Goal: Task Accomplishment & Management: Manage account settings

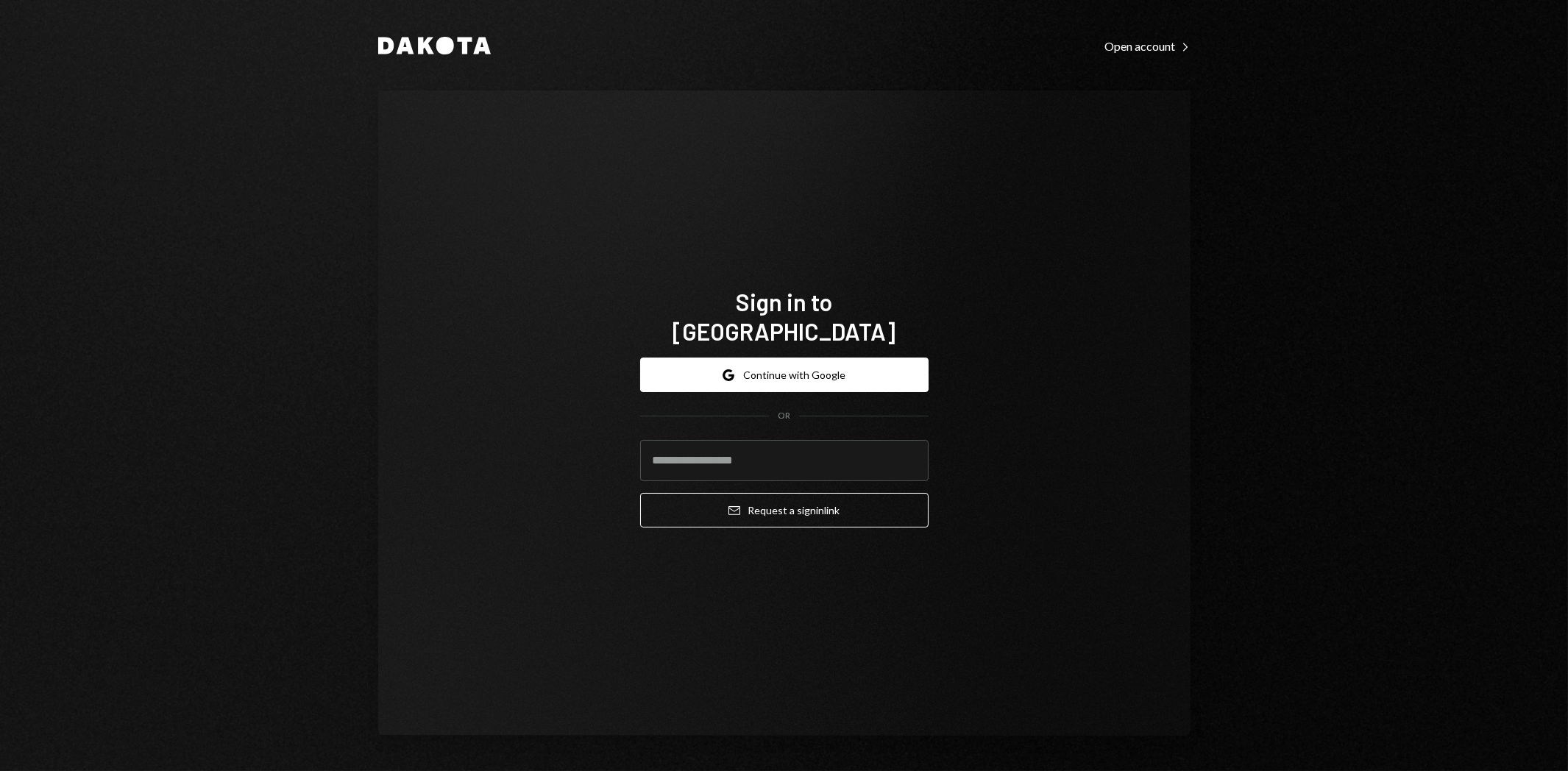
type input "**********"
click at [805, 505] on button "Email Request a sign in link" at bounding box center [784, 510] width 288 height 34
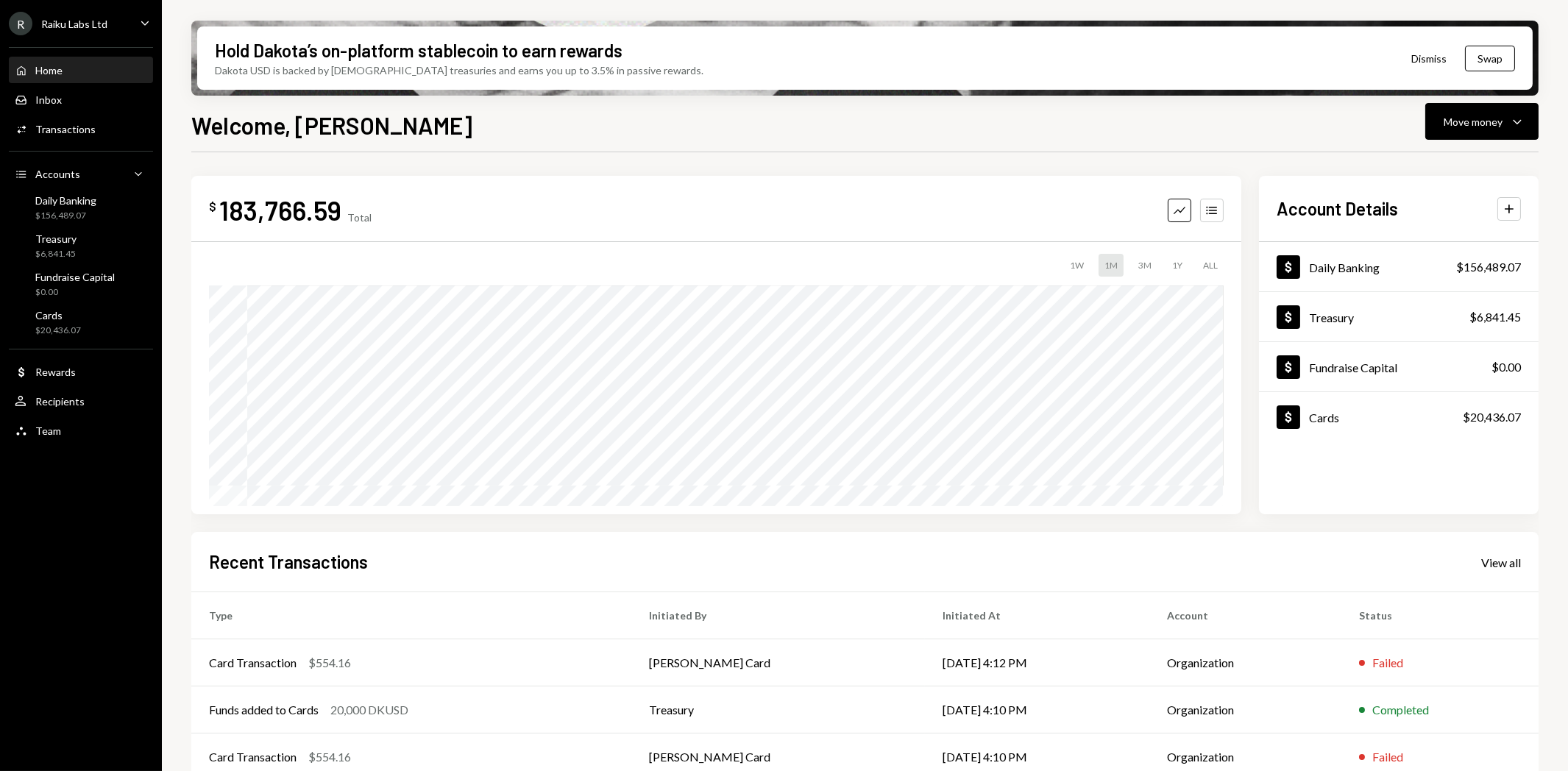
click at [61, 27] on div "Raiku Labs Ltd" at bounding box center [74, 24] width 66 height 12
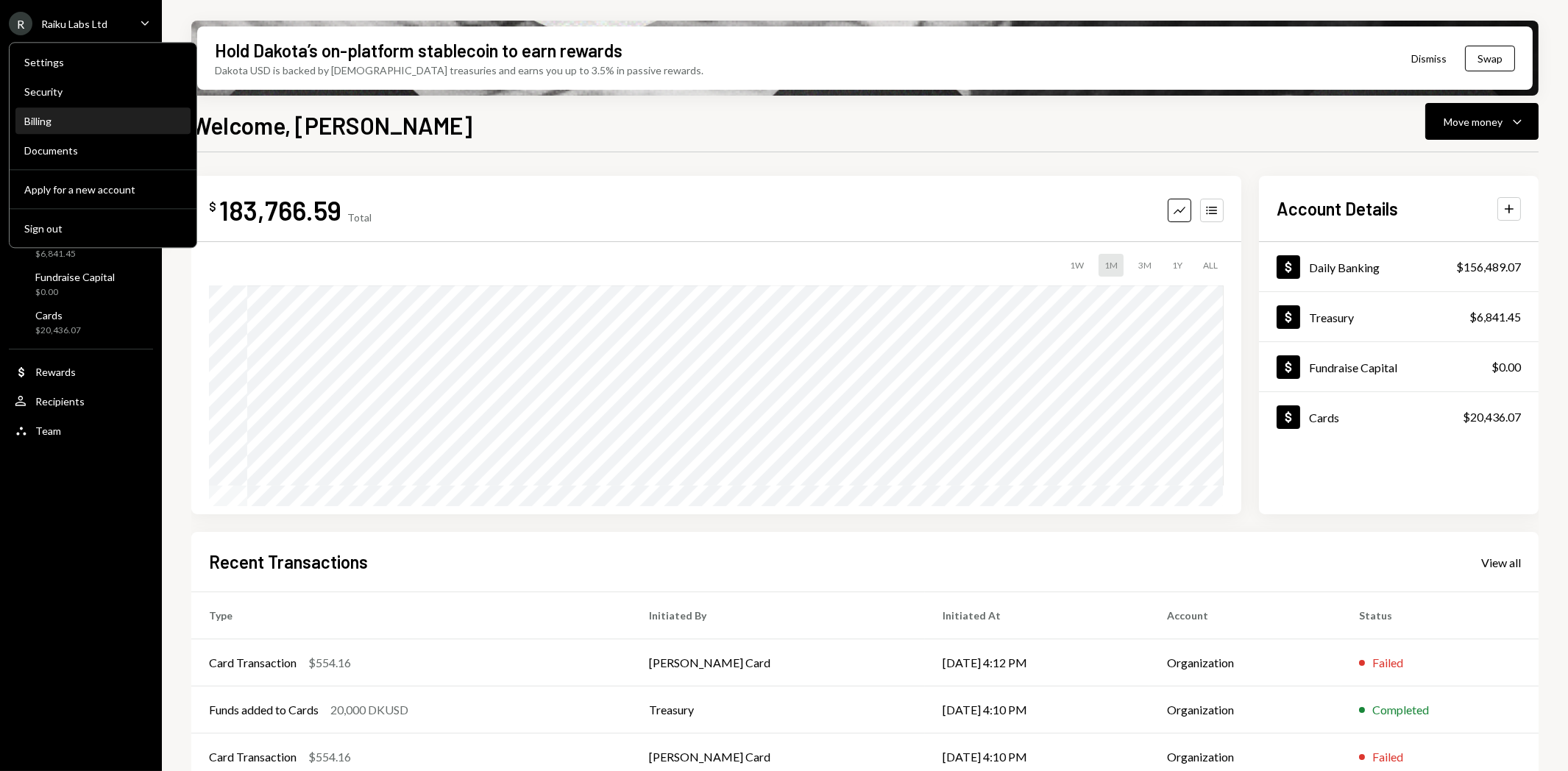
click at [43, 125] on div "Billing" at bounding box center [103, 121] width 158 height 12
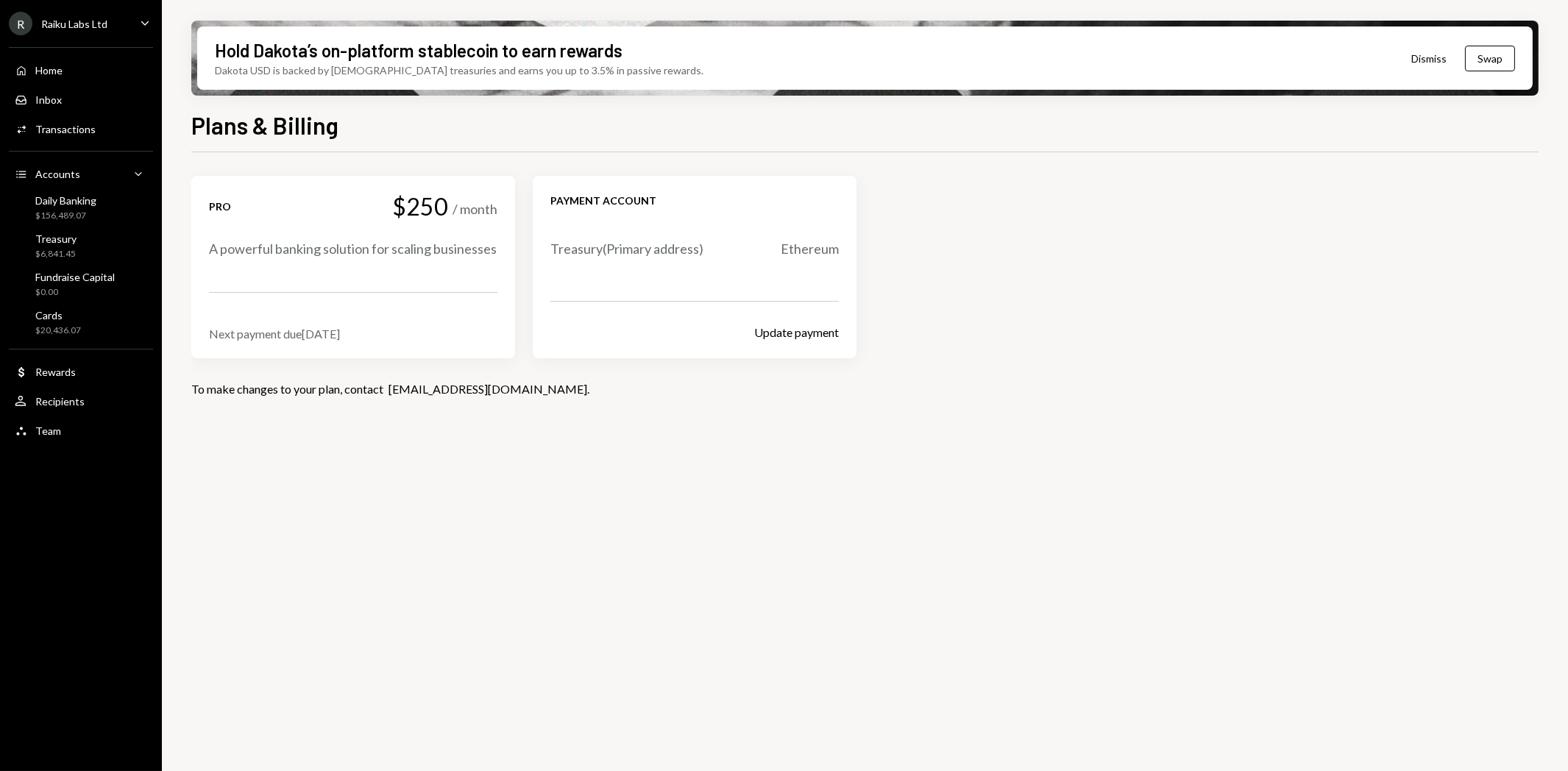
click at [61, 26] on div "Raiku Labs Ltd" at bounding box center [74, 24] width 66 height 12
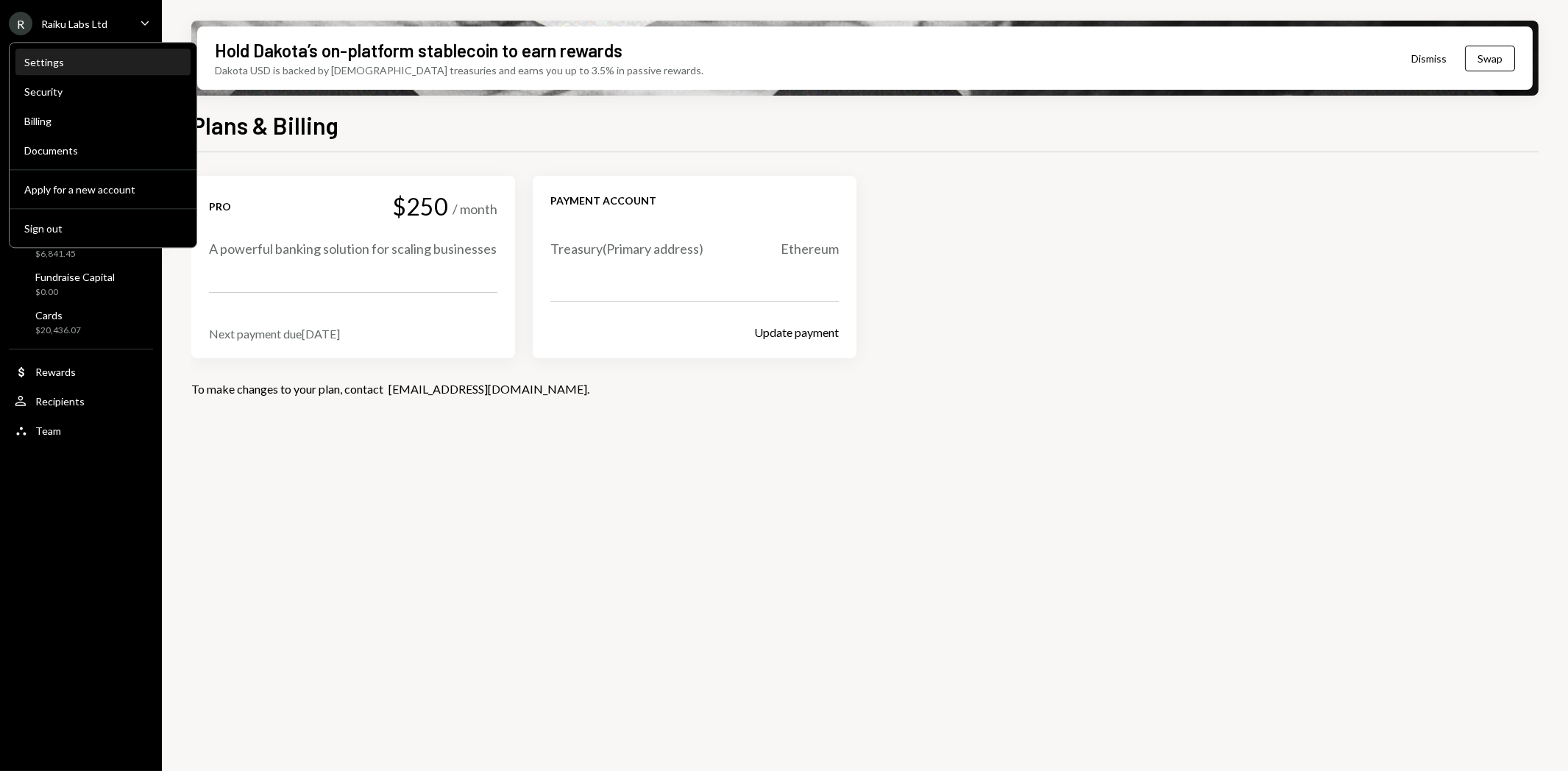
click at [64, 57] on div "Settings" at bounding box center [103, 62] width 158 height 12
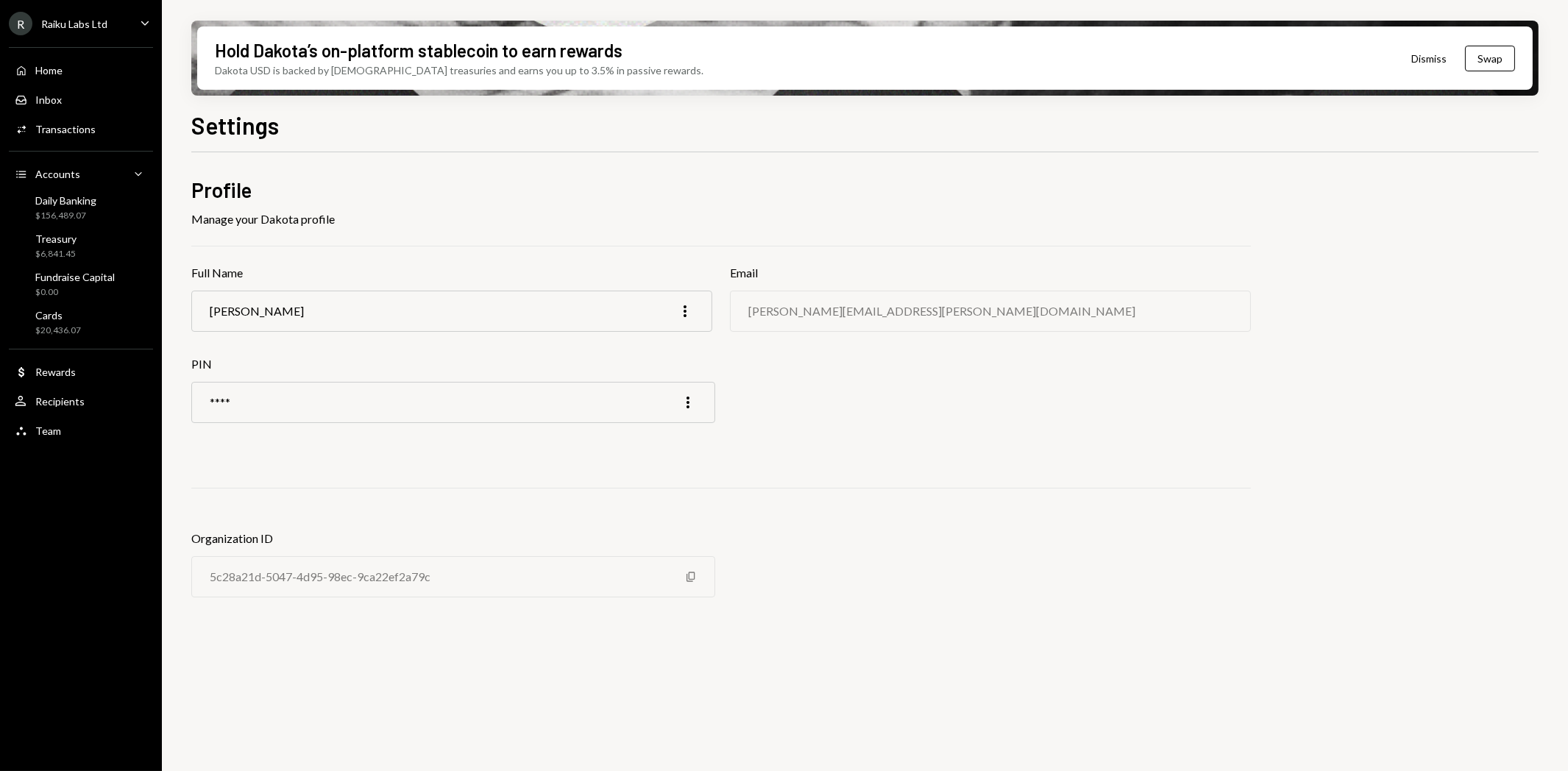
click at [59, 30] on div "R Raiku Labs Ltd" at bounding box center [58, 23] width 98 height 23
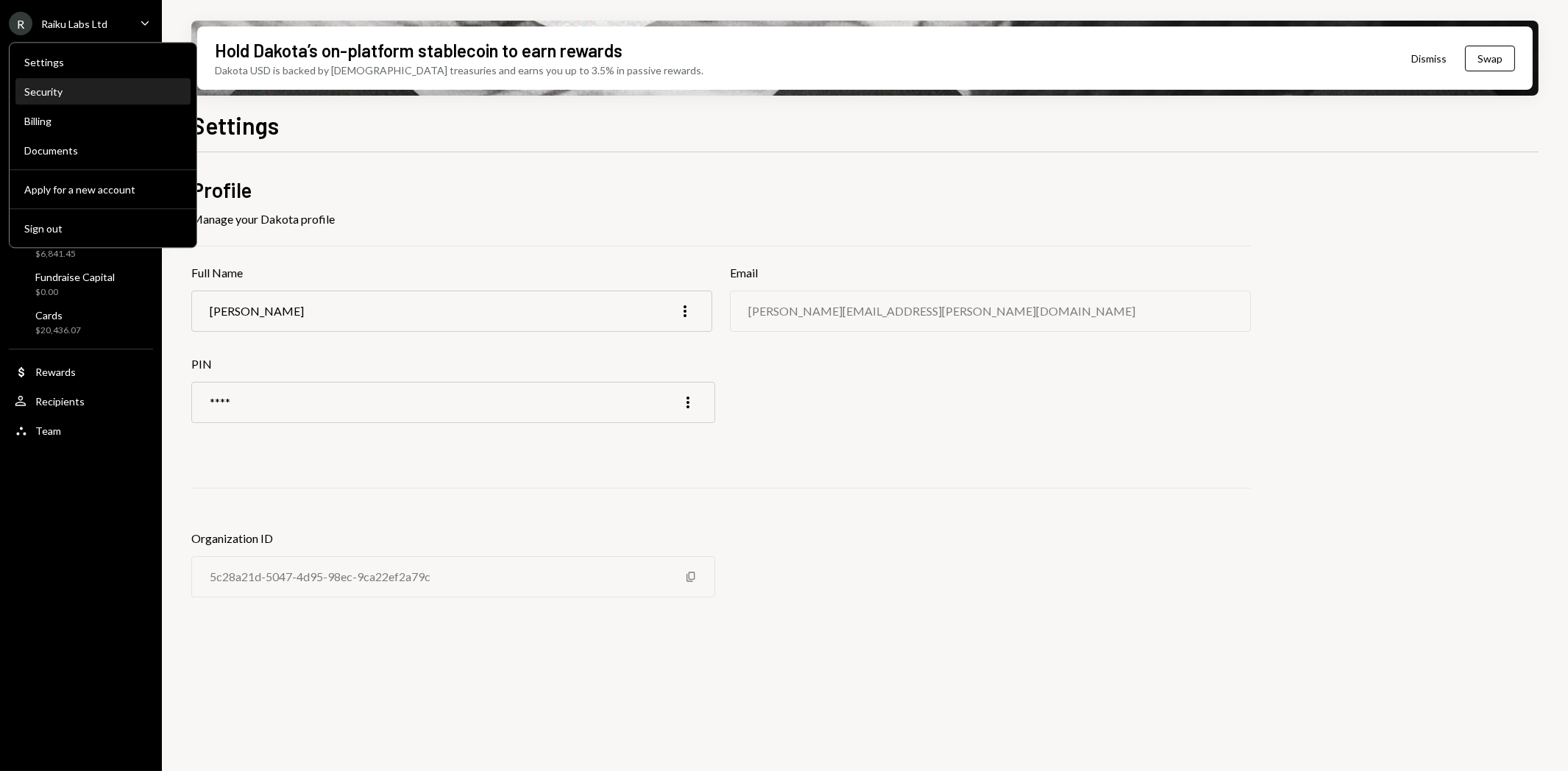
click at [64, 98] on div "Security" at bounding box center [103, 92] width 158 height 25
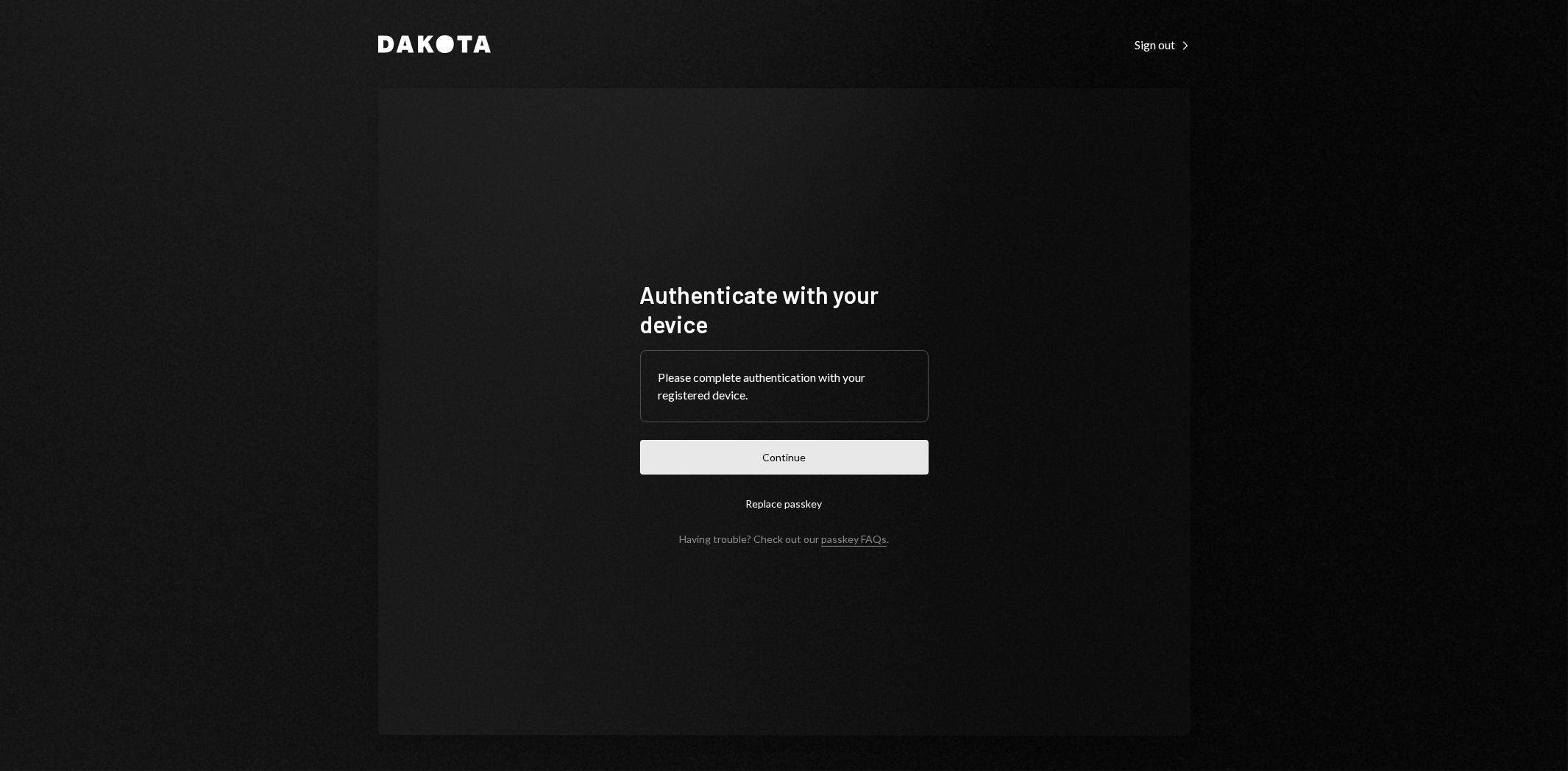
click at [857, 462] on button "Continue" at bounding box center [784, 457] width 288 height 34
